Goal: Task Accomplishment & Management: Complete application form

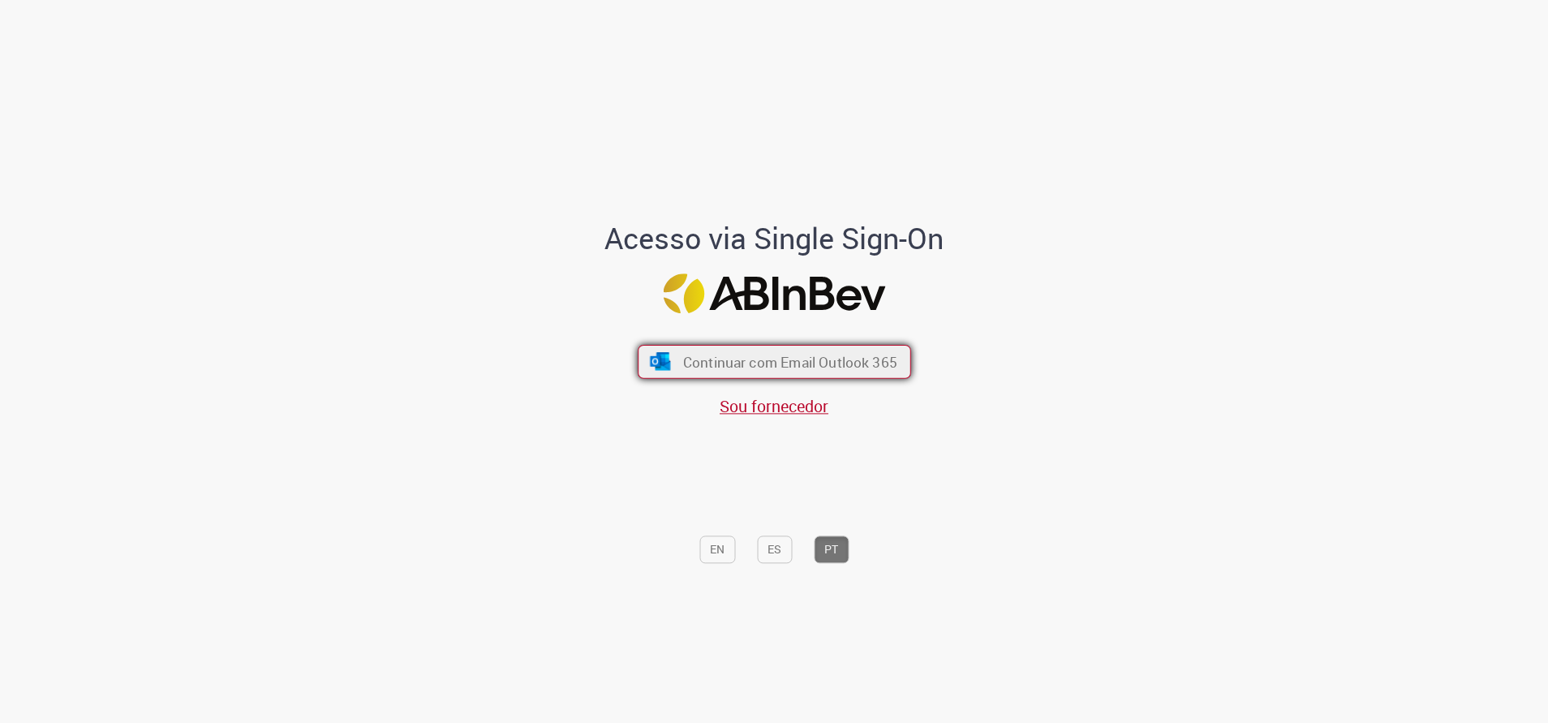
click at [836, 363] on span "Continuar com Email Outlook 365" at bounding box center [789, 361] width 214 height 19
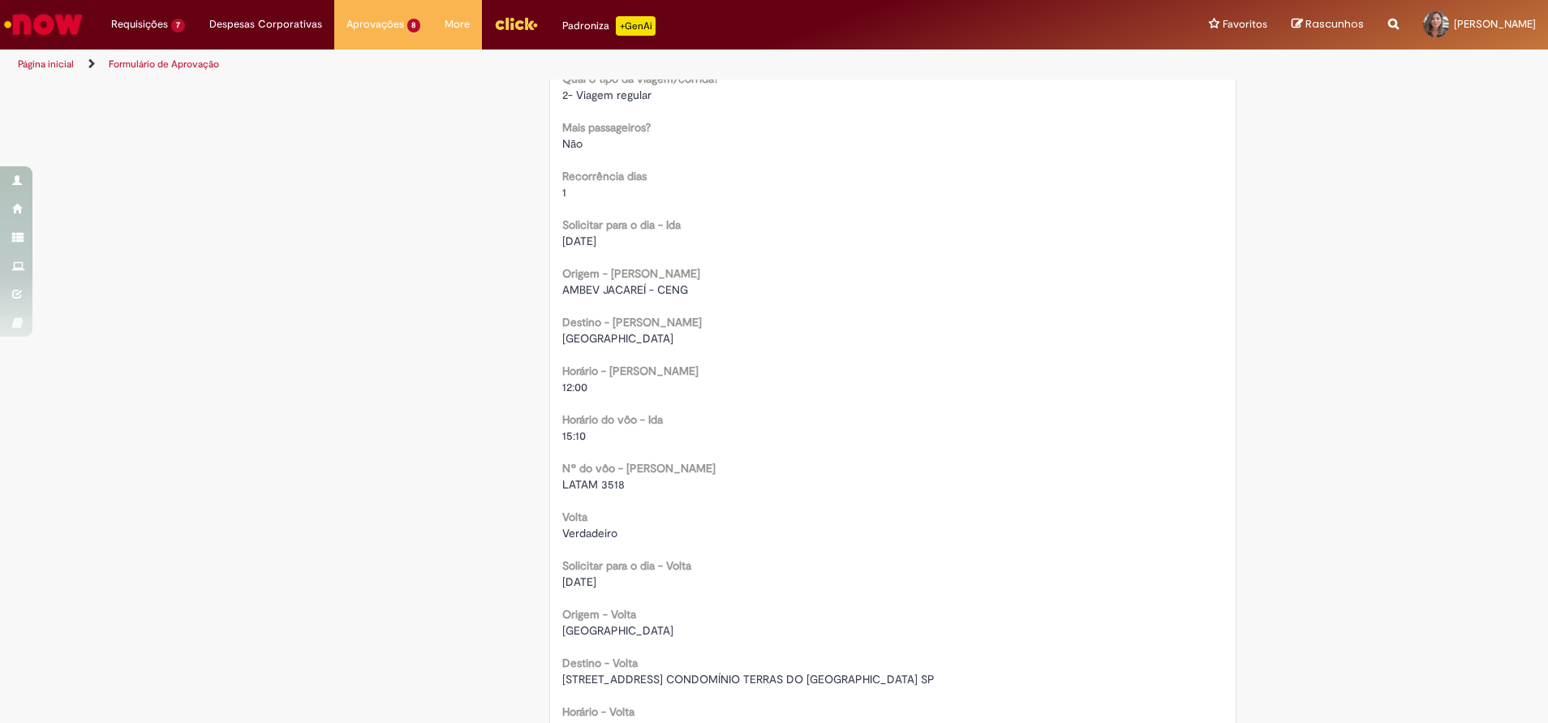
scroll to position [973, 0]
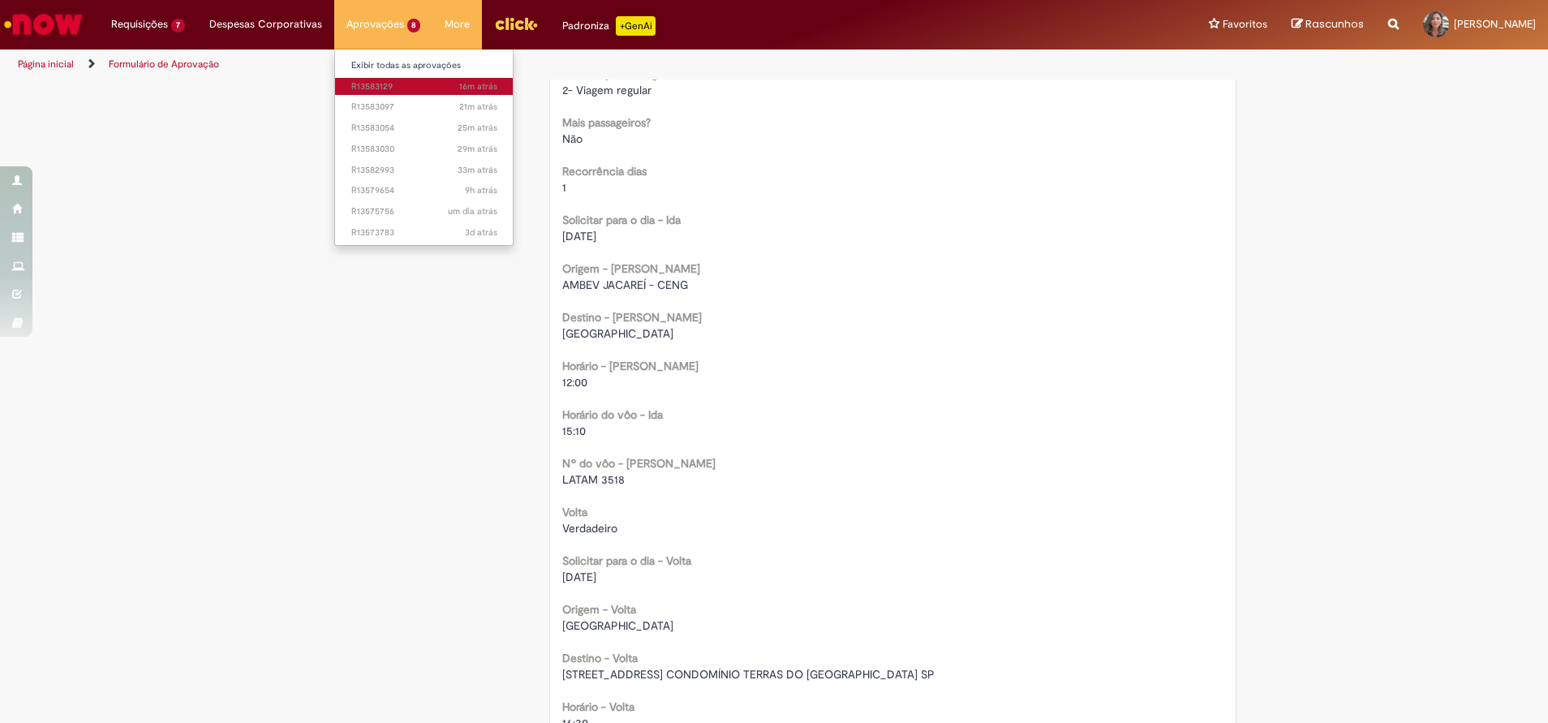
click at [360, 88] on span "16m atrás 16 minutos atrás R13583129" at bounding box center [424, 86] width 146 height 13
click at [354, 105] on span "21m atrás 21 minutos atrás R13583097" at bounding box center [424, 107] width 146 height 13
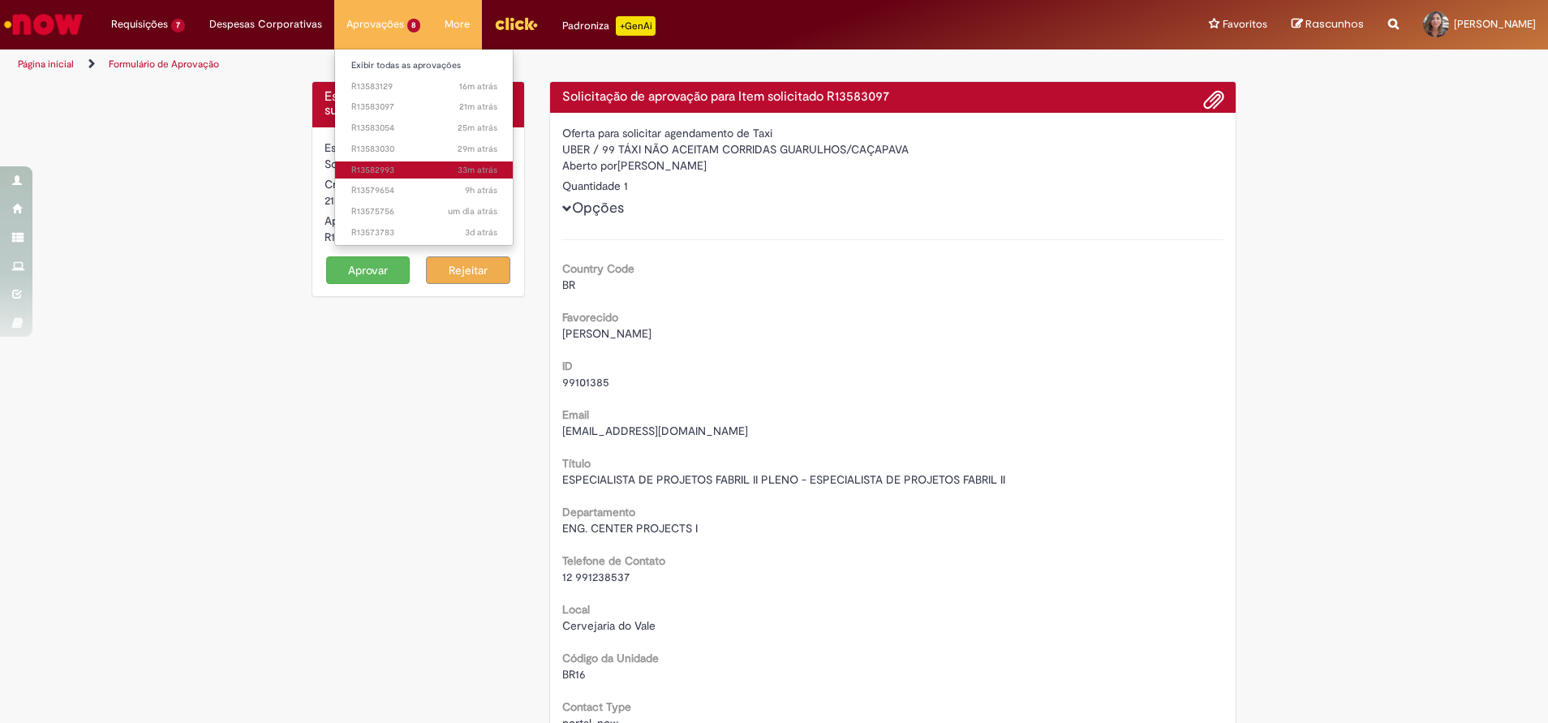
click at [440, 168] on span "33m atrás 33 minutos atrás R13582993" at bounding box center [424, 170] width 146 height 13
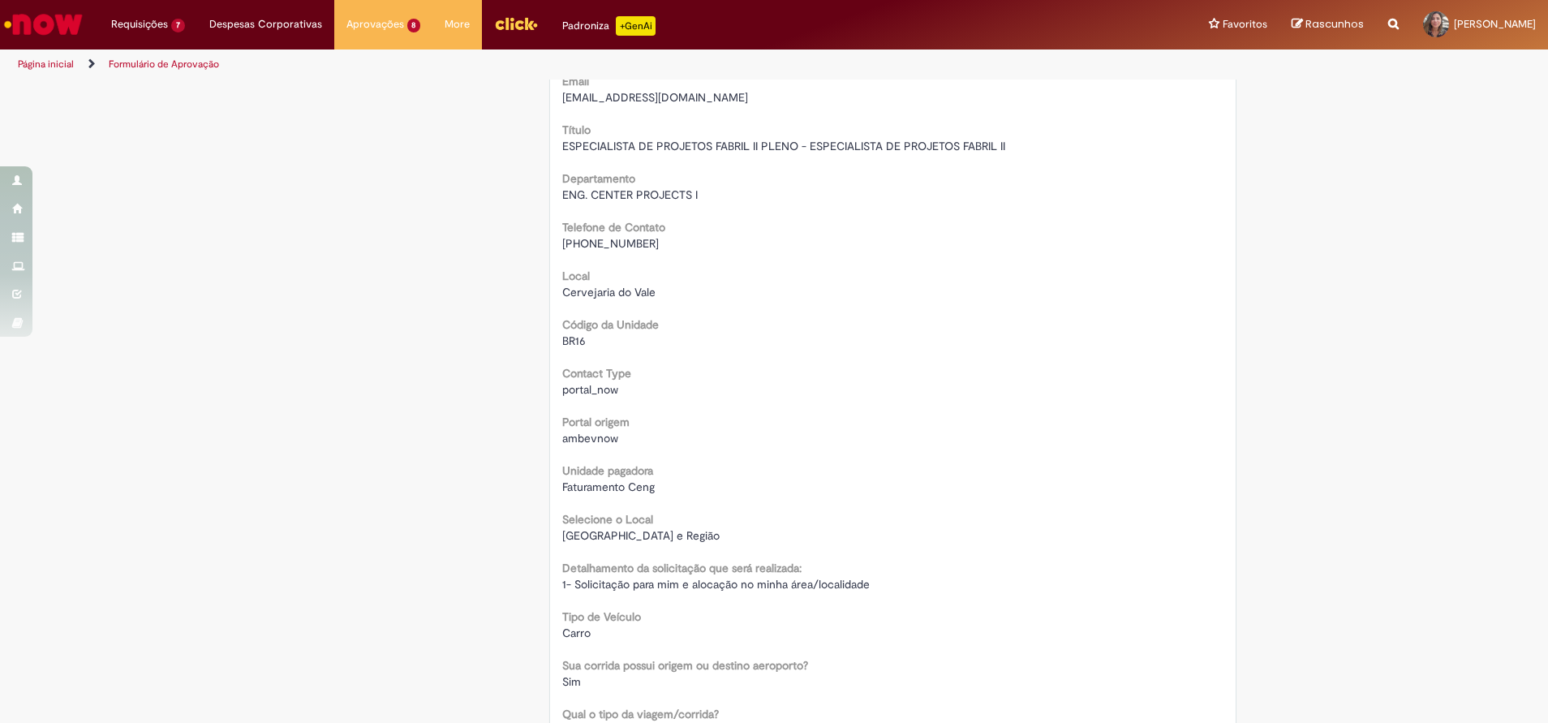
scroll to position [365, 0]
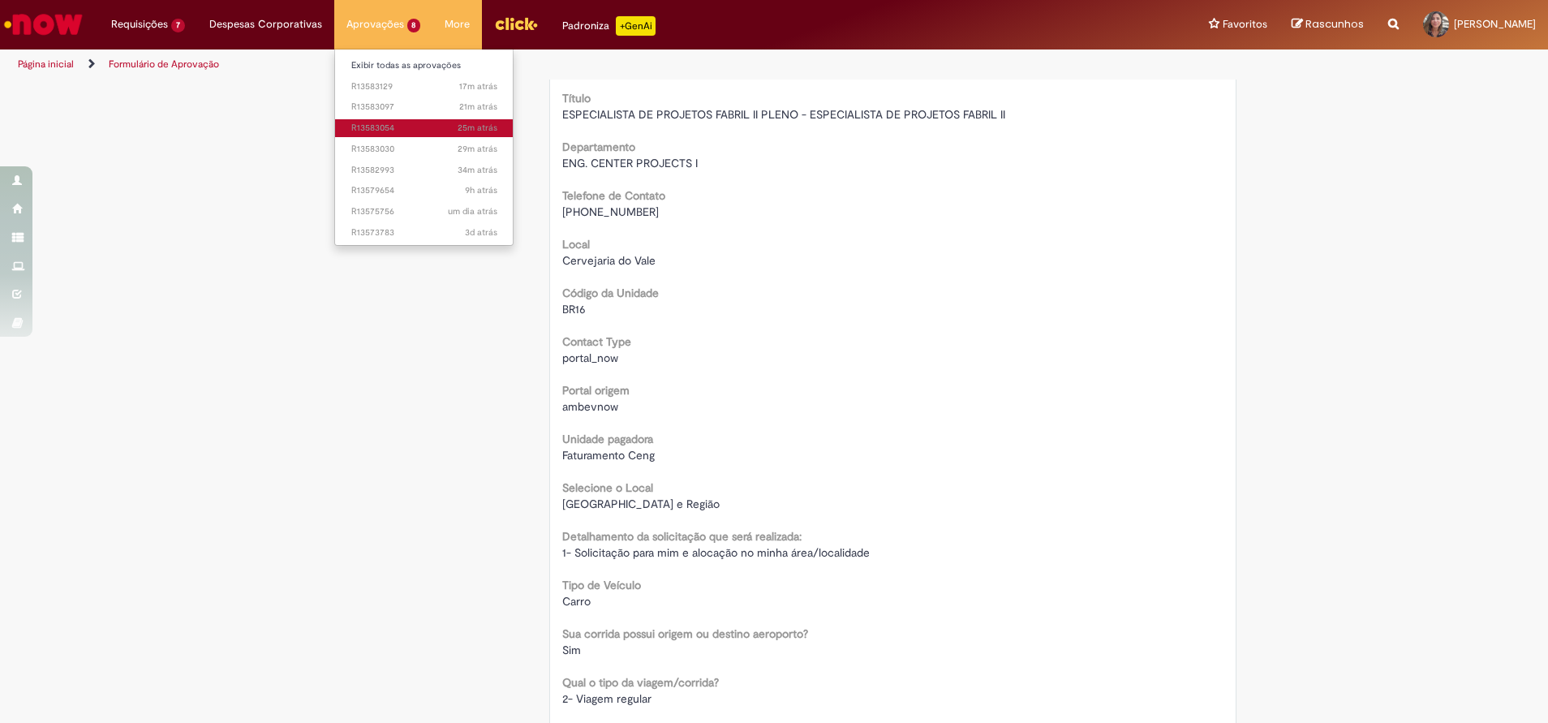
click at [372, 127] on span "25m atrás 25 minutos atrás R13583054" at bounding box center [424, 128] width 146 height 13
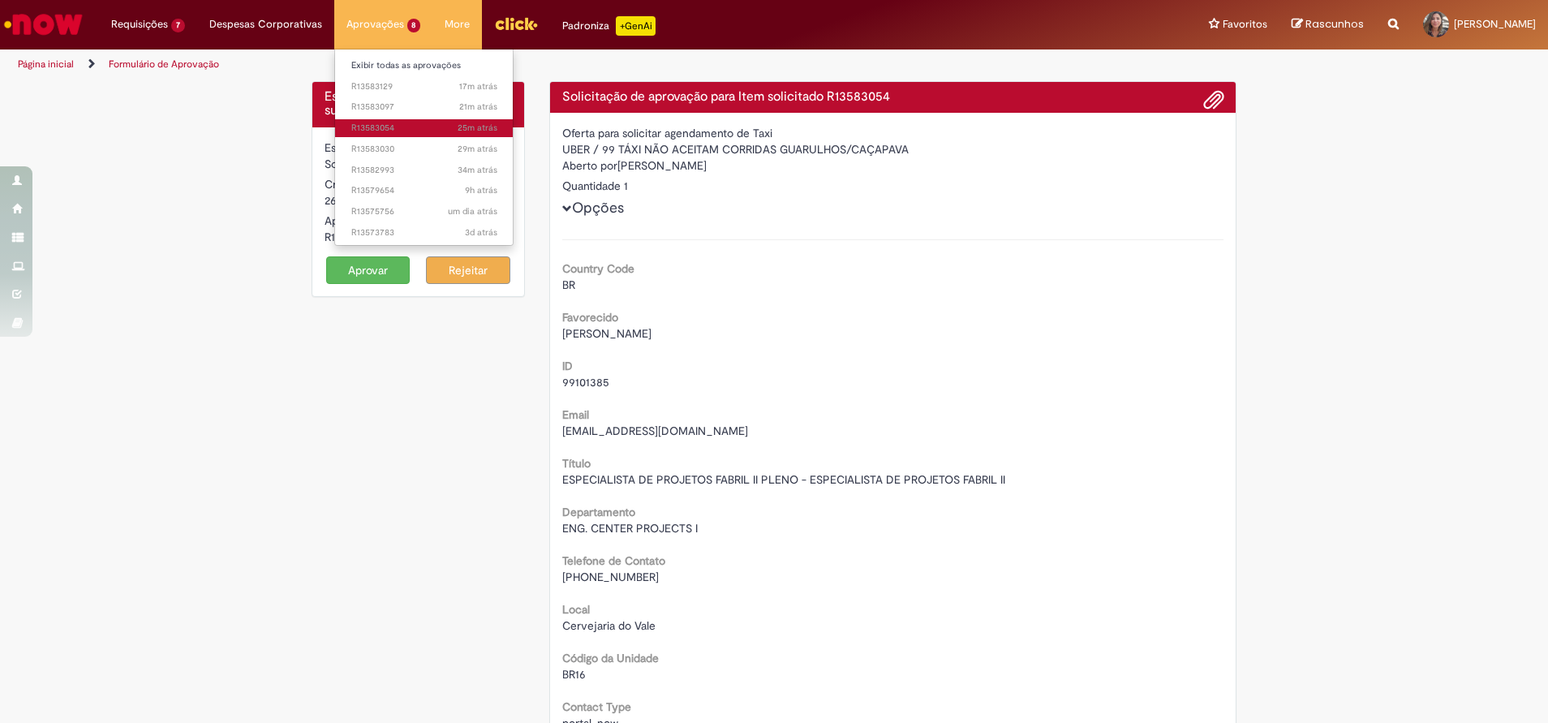
click at [385, 121] on link "25m atrás 25 minutos atrás R13583054" at bounding box center [424, 128] width 178 height 18
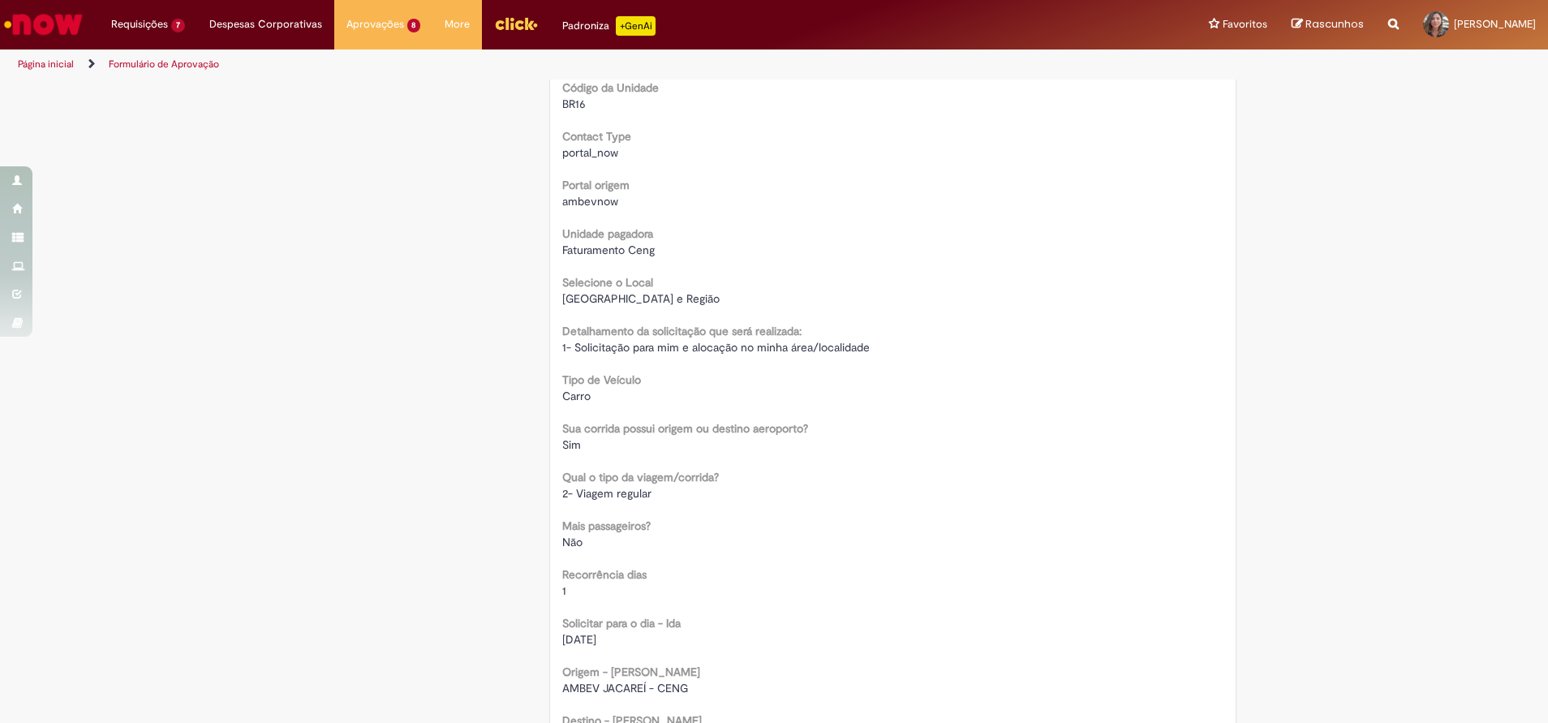
scroll to position [608, 0]
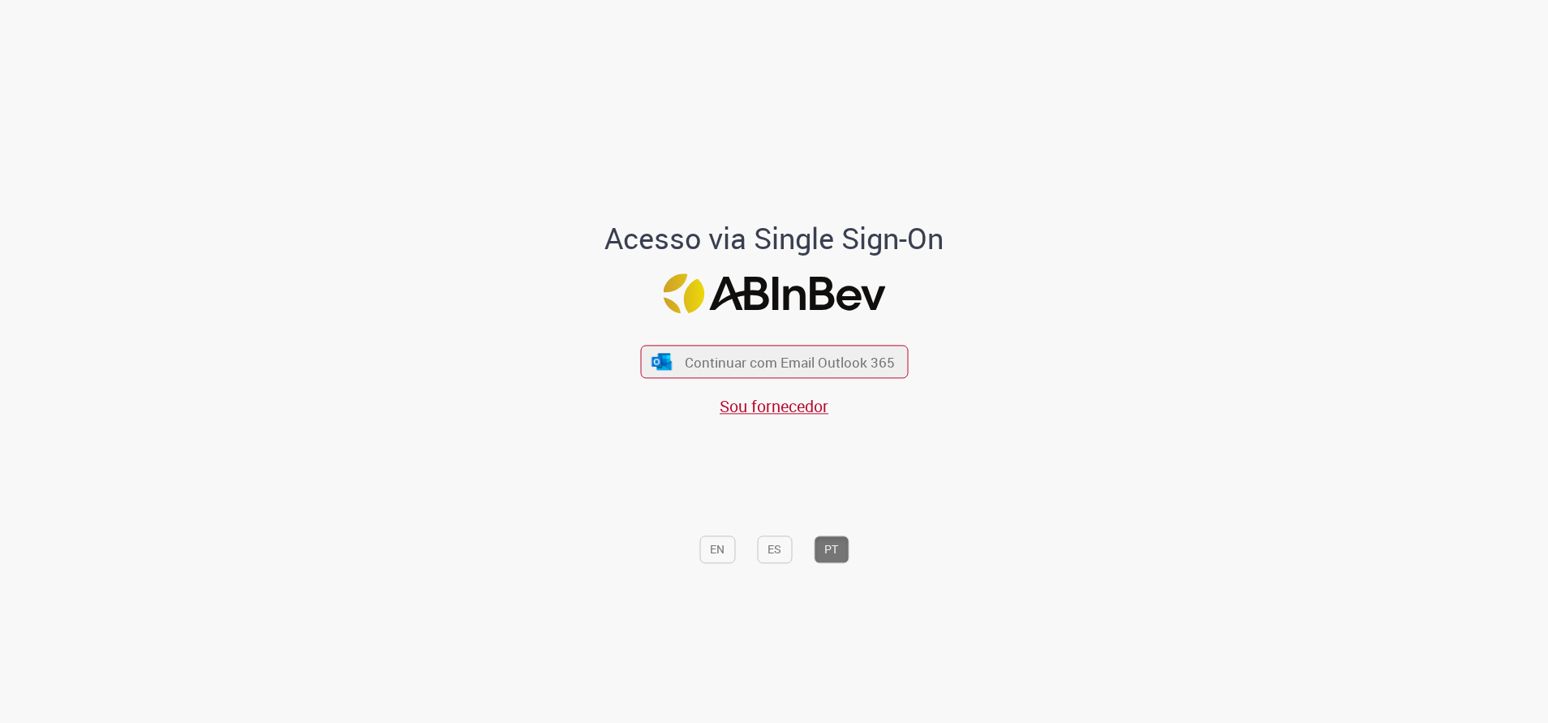
drag, startPoint x: 0, startPoint y: 0, endPoint x: -5, endPoint y: 685, distance: 685.5
click at [0, 685] on html "Skip to page content Padroniza +GenAi Drafts Drafts Ambev SSO Login Acesso via …" at bounding box center [774, 361] width 1548 height 723
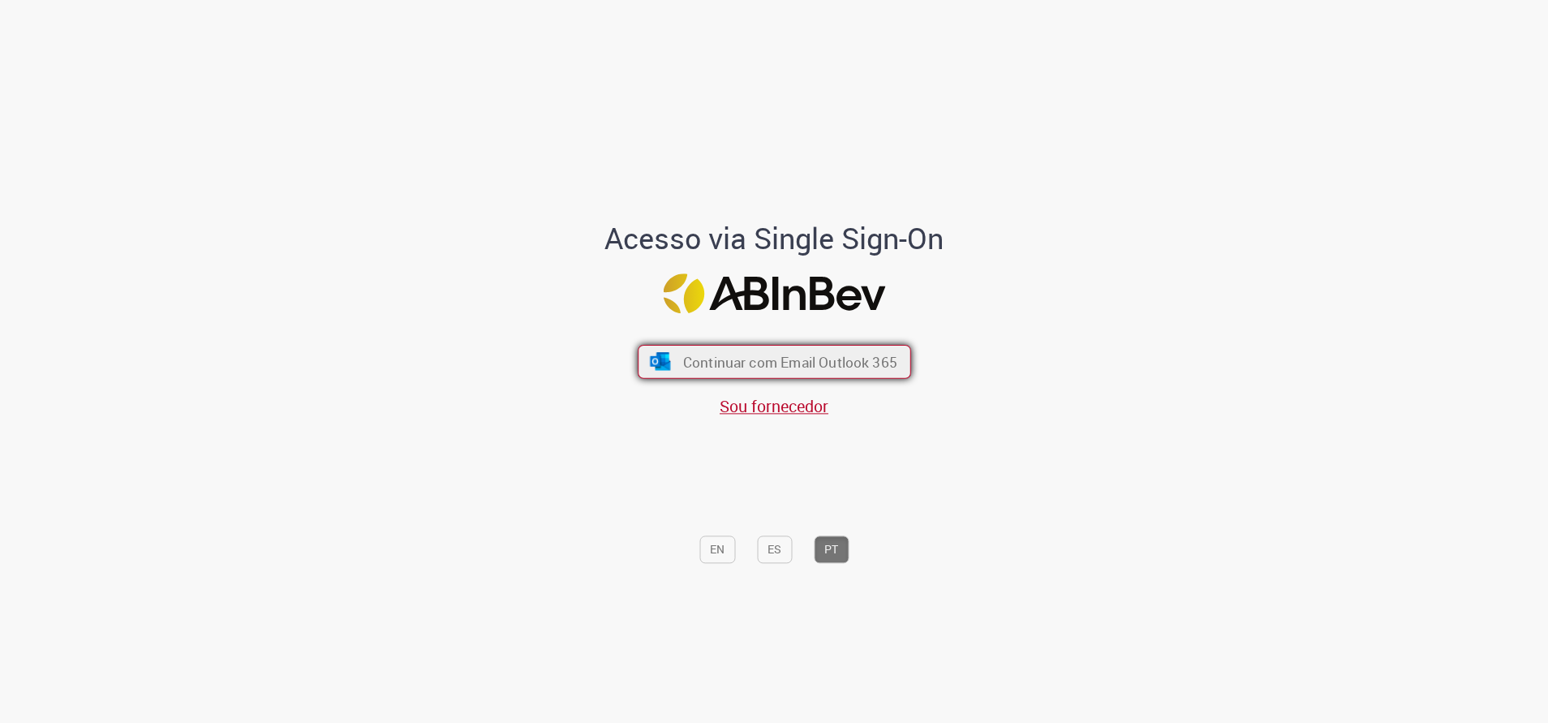
click at [766, 365] on span "Continuar com Email Outlook 365" at bounding box center [789, 361] width 214 height 19
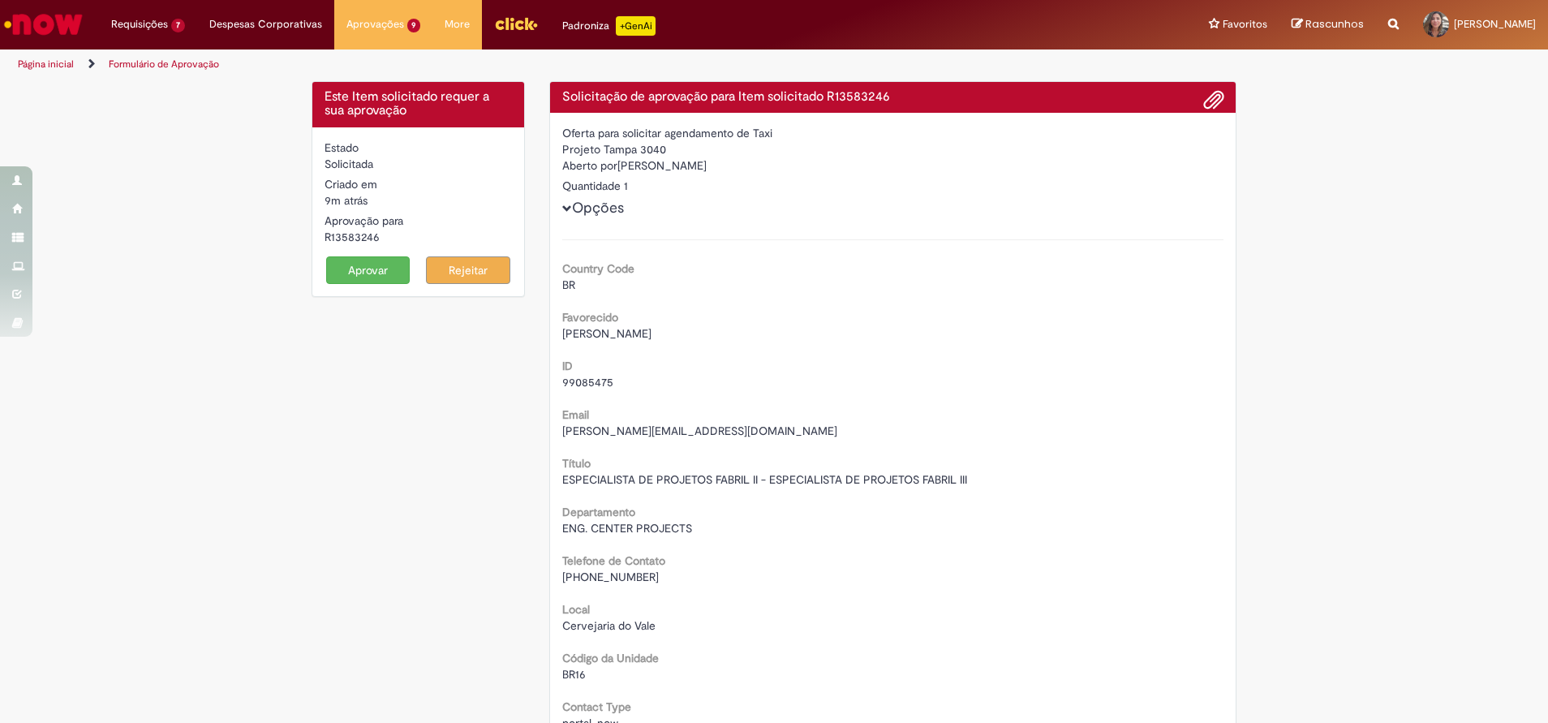
click at [359, 273] on button "Aprovar" at bounding box center [368, 270] width 84 height 28
